Goal: Task Accomplishment & Management: Use online tool/utility

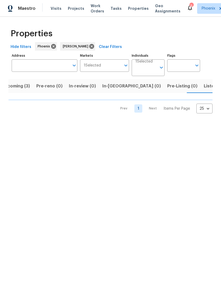
scroll to position [0, 11]
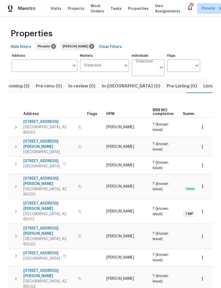
click at [203, 85] on span "Listed (14)" at bounding box center [214, 85] width 22 height 7
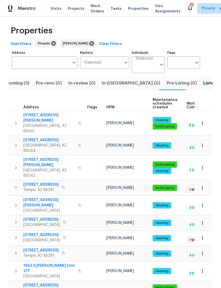
scroll to position [2, 0]
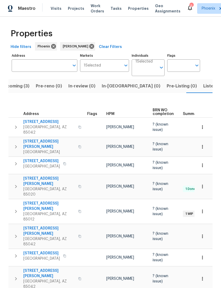
click at [44, 199] on td "309 E Weldon Ave Phoenix, AZ 85012" at bounding box center [46, 211] width 77 height 24
click at [40, 201] on span "309 E Weldon Ave" at bounding box center [49, 206] width 52 height 11
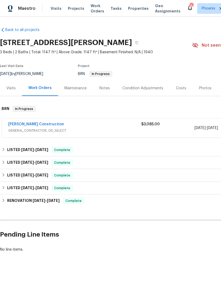
click at [24, 125] on link "Strasser Construction" at bounding box center [36, 124] width 56 height 4
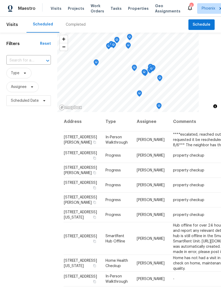
click at [56, 8] on span "Visits" at bounding box center [56, 8] width 11 height 5
click at [52, 8] on span "Visits" at bounding box center [56, 8] width 11 height 5
click at [18, 86] on span "Assignee" at bounding box center [19, 86] width 16 height 5
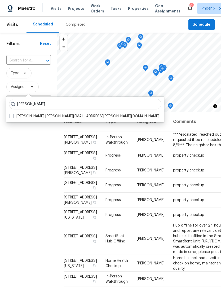
type input "[PERSON_NAME]"
click at [38, 119] on label "[PERSON_NAME] [PERSON_NAME][EMAIL_ADDRESS][PERSON_NAME][DOMAIN_NAME]" at bounding box center [85, 116] width 150 height 5
click at [13, 117] on input "[PERSON_NAME] [PERSON_NAME][EMAIL_ADDRESS][PERSON_NAME][DOMAIN_NAME]" at bounding box center [11, 115] width 3 height 3
checkbox input "true"
